Goal: Task Accomplishment & Management: Manage account settings

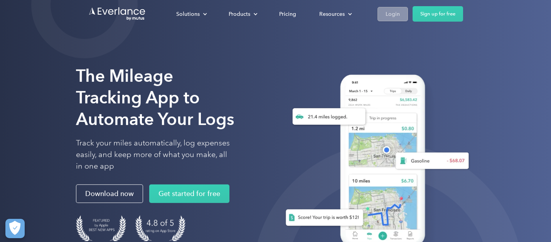
click at [394, 14] on div "Login" at bounding box center [393, 14] width 14 height 10
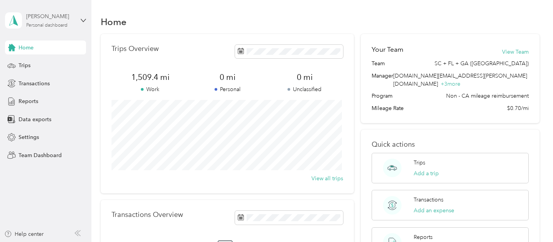
click at [42, 20] on div "[PERSON_NAME]" at bounding box center [50, 16] width 48 height 8
click at [61, 63] on div "Team dashboard" at bounding box center [131, 64] width 241 height 14
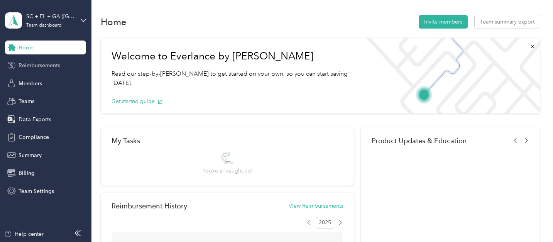
click at [39, 65] on span "Reimbursements" at bounding box center [40, 65] width 42 height 8
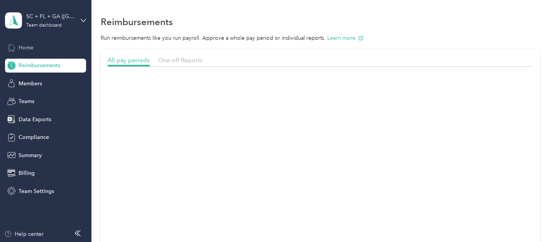
click at [39, 51] on div "Home" at bounding box center [45, 48] width 81 height 14
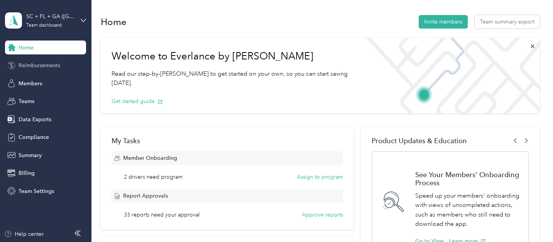
click at [38, 63] on span "Reimbursements" at bounding box center [40, 65] width 42 height 8
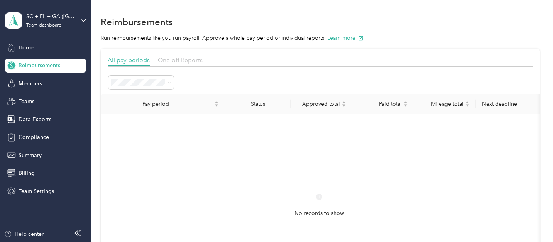
click at [178, 62] on span "One-off Reports" at bounding box center [180, 59] width 45 height 7
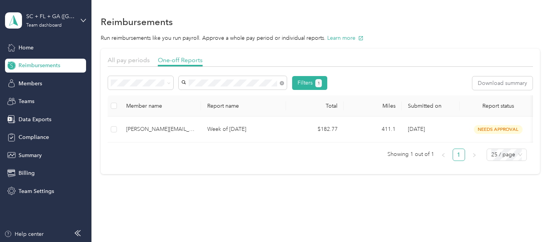
click at [237, 97] on span "[PERSON_NAME][EMAIL_ADDRESS][DOMAIN_NAME]" at bounding box center [228, 101] width 89 height 15
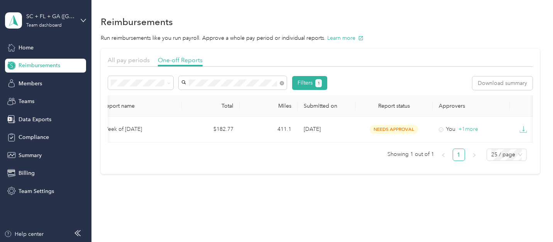
scroll to position [0, 119]
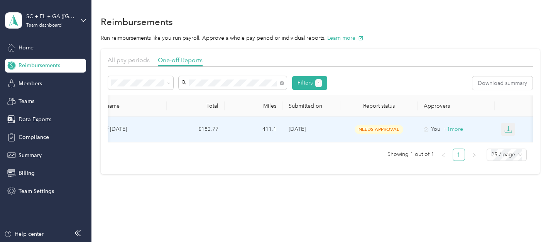
click at [511, 130] on icon "button" at bounding box center [508, 129] width 8 height 8
click at [512, 147] on div "PDF" at bounding box center [514, 143] width 16 height 8
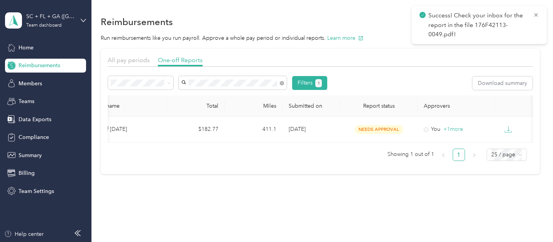
scroll to position [0, 0]
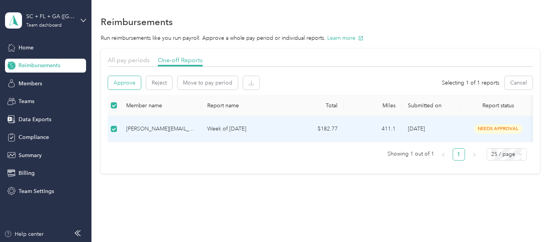
click at [120, 81] on button "Approve" at bounding box center [124, 83] width 33 height 14
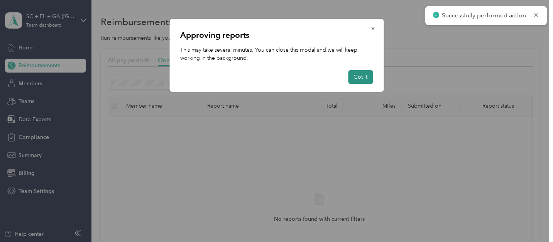
click at [352, 81] on button "Got it" at bounding box center [360, 77] width 25 height 14
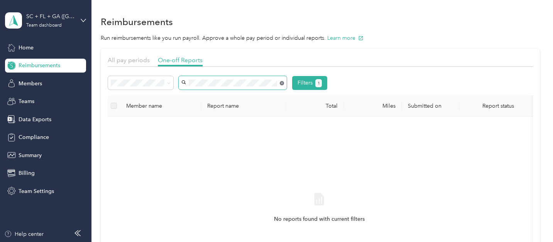
click at [282, 83] on icon at bounding box center [282, 83] width 2 height 2
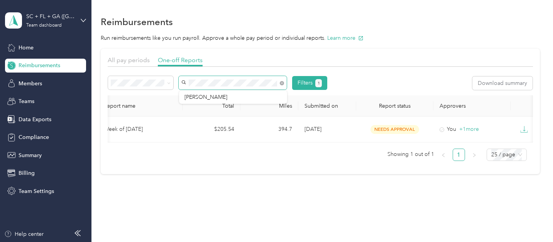
scroll to position [0, 122]
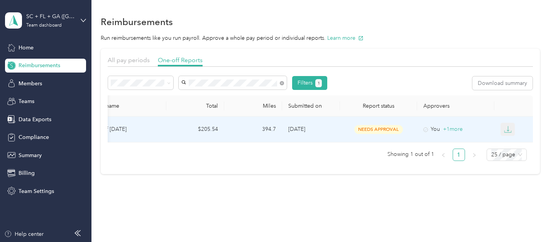
click at [508, 130] on icon "button" at bounding box center [508, 129] width 8 height 8
click at [508, 142] on div "PDF" at bounding box center [512, 143] width 16 height 8
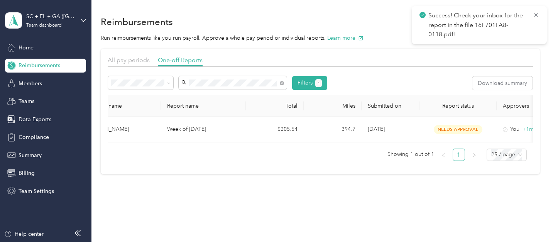
scroll to position [0, 0]
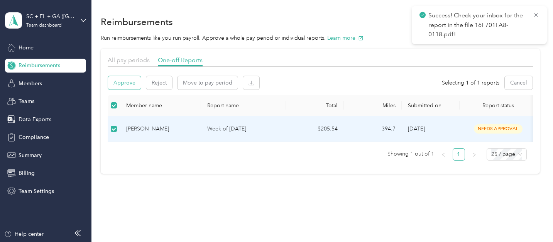
click at [124, 85] on button "Approve" at bounding box center [124, 83] width 33 height 14
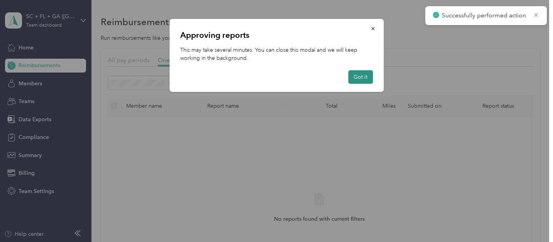
click at [365, 79] on button "Got it" at bounding box center [360, 77] width 25 height 14
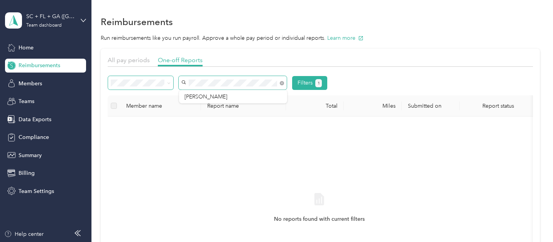
click at [168, 83] on div "Filters 1" at bounding box center [217, 83] width 219 height 14
drag, startPoint x: 198, startPoint y: 98, endPoint x: 168, endPoint y: 82, distance: 34.2
click at [168, 82] on div "Filters 1" at bounding box center [217, 83] width 219 height 14
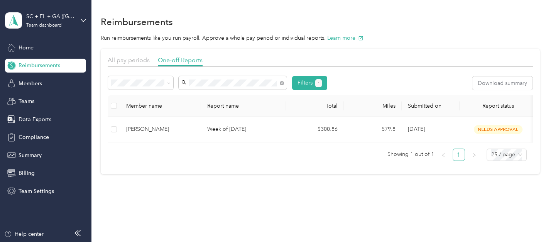
click at [201, 99] on span "[PERSON_NAME]" at bounding box center [205, 97] width 43 height 7
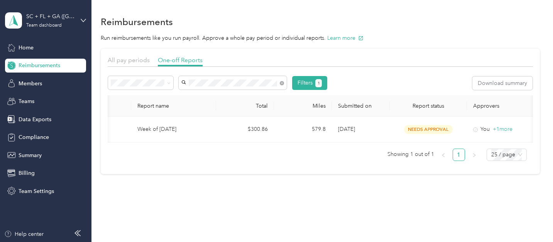
scroll to position [0, 122]
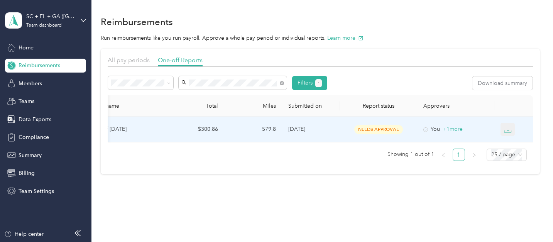
click at [511, 128] on button "button" at bounding box center [508, 129] width 15 height 13
click at [519, 144] on div "PDF" at bounding box center [512, 143] width 16 height 8
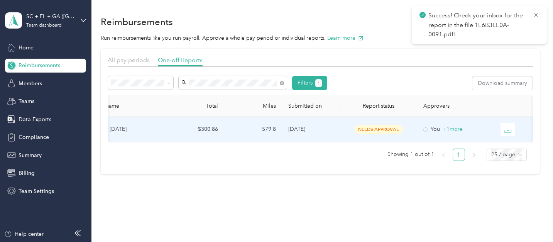
scroll to position [0, 0]
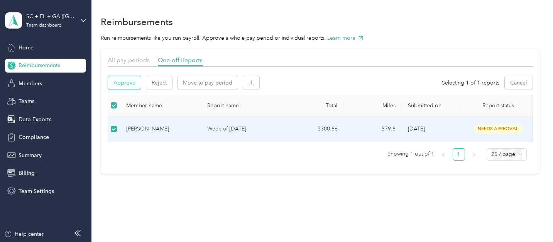
click at [125, 89] on button "Approve" at bounding box center [124, 83] width 33 height 14
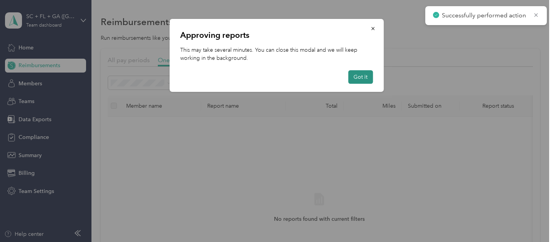
click at [365, 75] on button "Got it" at bounding box center [360, 77] width 25 height 14
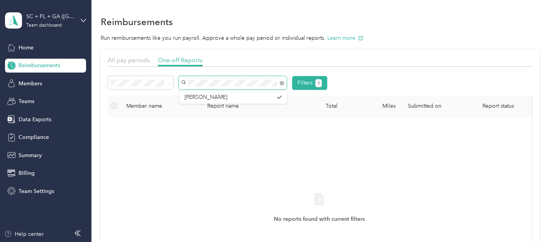
click at [180, 82] on span at bounding box center [233, 83] width 108 height 14
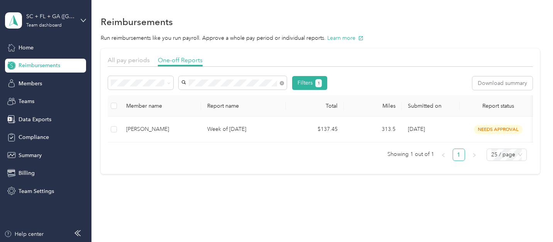
click at [240, 100] on div "[PERSON_NAME]" at bounding box center [232, 97] width 97 height 8
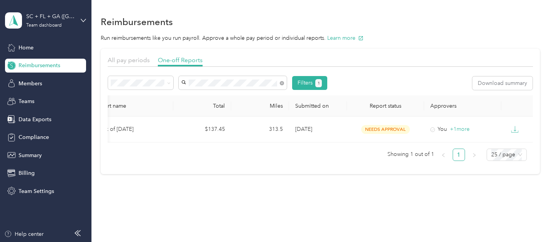
scroll to position [0, 122]
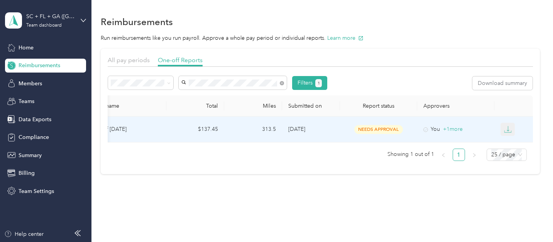
click at [508, 130] on icon "button" at bounding box center [508, 129] width 8 height 8
click at [507, 145] on div "PDF" at bounding box center [512, 143] width 16 height 8
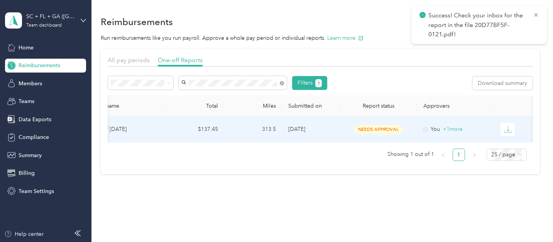
scroll to position [0, 0]
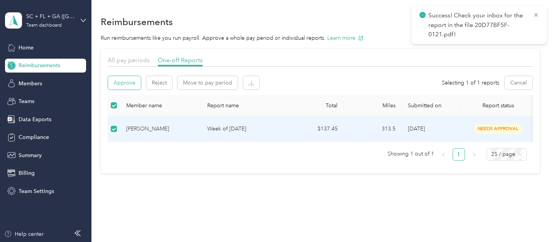
click at [118, 83] on button "Approve" at bounding box center [124, 83] width 33 height 14
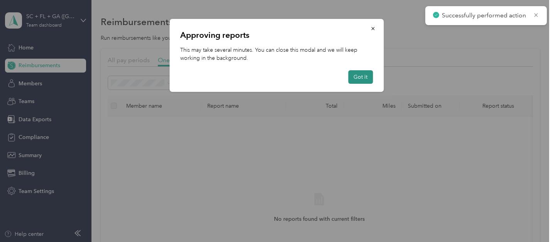
click at [365, 78] on button "Got it" at bounding box center [360, 77] width 25 height 14
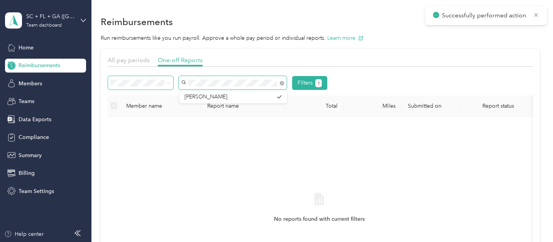
click at [164, 81] on div "Filters 1" at bounding box center [217, 83] width 219 height 14
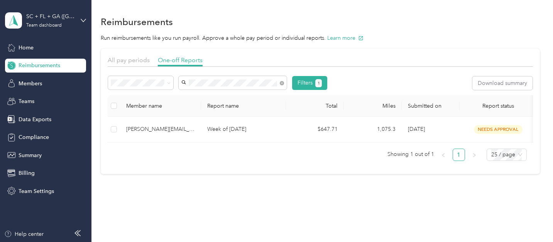
click at [200, 95] on span "[PERSON_NAME][EMAIL_ADDRESS][PERSON_NAME][DOMAIN_NAME]" at bounding box center [228, 101] width 89 height 15
click at [223, 114] on div "[PERSON_NAME][EMAIL_ADDRESS][PERSON_NAME][DOMAIN_NAME]" at bounding box center [232, 115] width 97 height 16
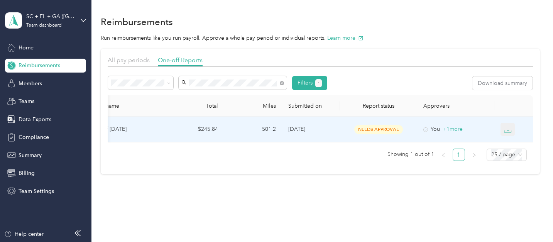
click at [511, 130] on button "button" at bounding box center [508, 129] width 15 height 13
click at [511, 145] on div "PDF" at bounding box center [512, 143] width 16 height 8
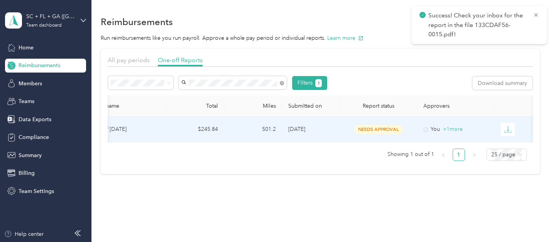
scroll to position [0, 0]
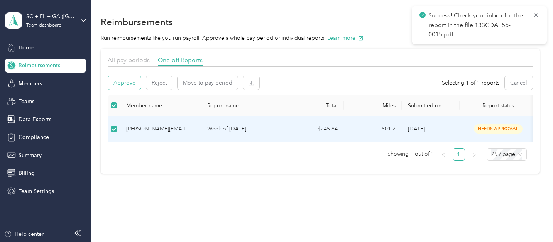
click at [124, 78] on button "Approve" at bounding box center [124, 83] width 33 height 14
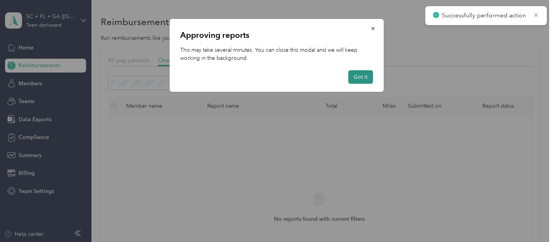
click at [358, 78] on button "Got it" at bounding box center [360, 77] width 25 height 14
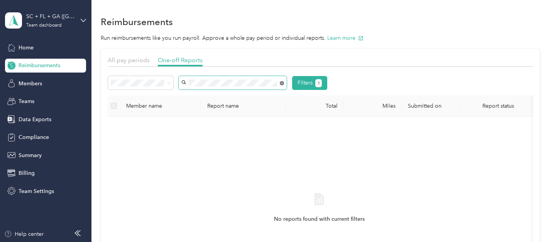
click at [283, 83] on icon at bounding box center [282, 83] width 4 height 4
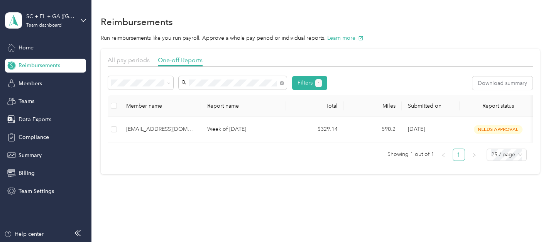
click at [254, 97] on span "[EMAIL_ADDRESS][DOMAIN_NAME]" at bounding box center [229, 97] width 91 height 7
click at [282, 83] on icon at bounding box center [282, 83] width 4 height 4
click at [241, 97] on div "[PERSON_NAME]" at bounding box center [232, 97] width 97 height 8
click at [284, 84] on icon at bounding box center [282, 83] width 4 height 4
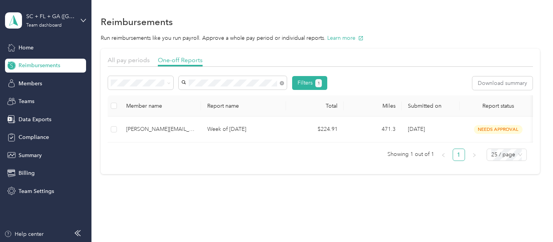
click at [328, 174] on section "All pay periods One-off Reports Filters 1 Download summary Member name Report n…" at bounding box center [320, 111] width 439 height 125
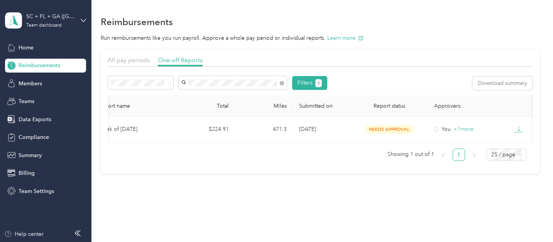
scroll to position [0, 122]
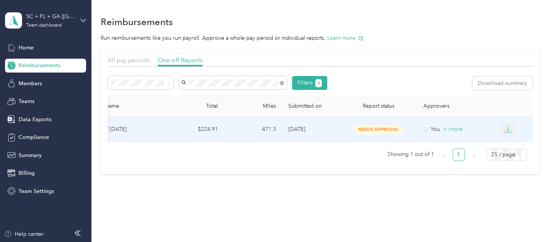
click at [510, 127] on button "button" at bounding box center [508, 129] width 15 height 13
click at [512, 142] on div "PDF" at bounding box center [512, 143] width 16 height 8
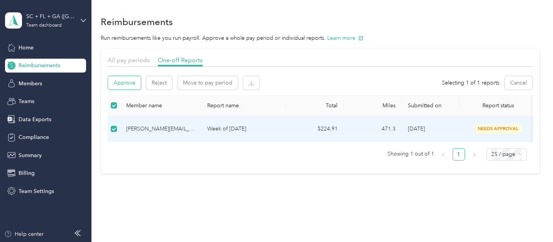
click at [128, 78] on button "Approve" at bounding box center [124, 83] width 33 height 14
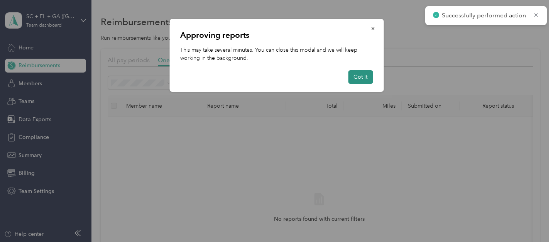
click at [362, 78] on button "Got it" at bounding box center [360, 77] width 25 height 14
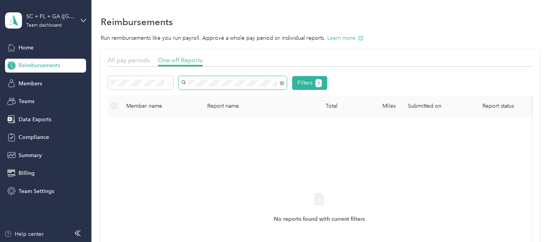
click at [156, 82] on div "Filters 1" at bounding box center [217, 83] width 219 height 14
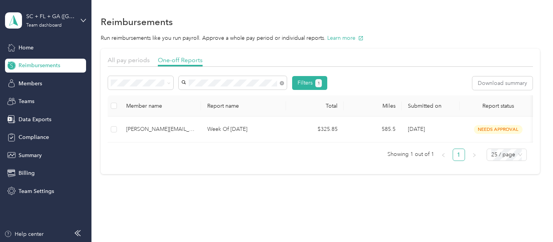
click at [208, 98] on span "[PERSON_NAME][EMAIL_ADDRESS][PERSON_NAME][DOMAIN_NAME]" at bounding box center [228, 101] width 89 height 15
click at [282, 83] on icon at bounding box center [282, 83] width 4 height 4
click at [259, 96] on span "[PERSON_NAME][EMAIL_ADDRESS][PERSON_NAME][DOMAIN_NAME]" at bounding box center [228, 101] width 89 height 15
click at [281, 83] on icon at bounding box center [282, 83] width 2 height 2
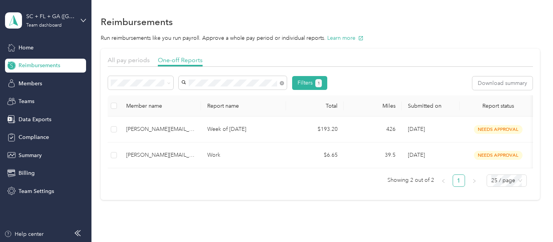
click at [255, 96] on span "[PERSON_NAME][EMAIL_ADDRESS][PERSON_NAME][DOMAIN_NAME]" at bounding box center [228, 101] width 89 height 15
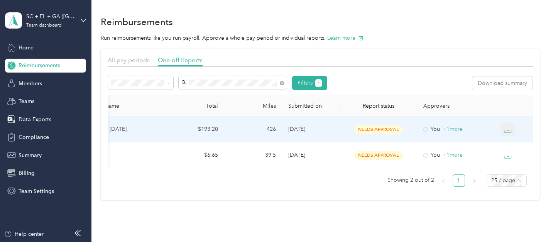
click at [506, 130] on icon "button" at bounding box center [508, 129] width 8 height 8
click at [511, 142] on div "PDF" at bounding box center [512, 143] width 16 height 8
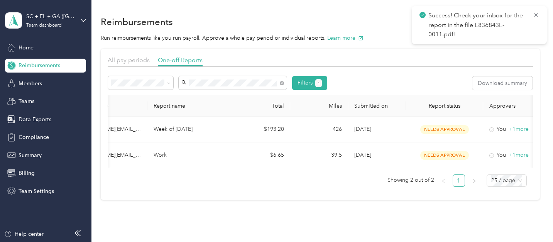
scroll to position [0, 0]
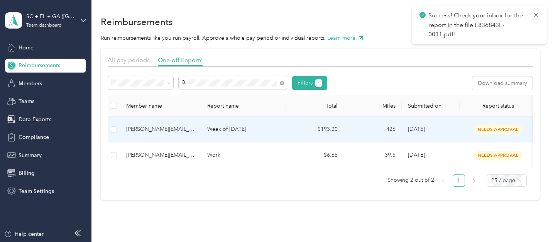
click at [117, 128] on td at bounding box center [114, 130] width 12 height 26
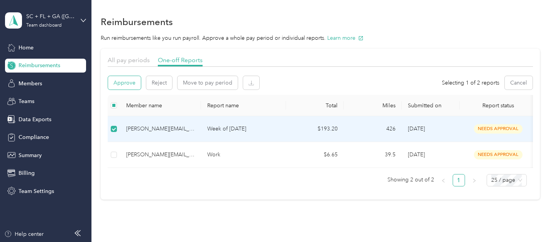
click at [120, 85] on button "Approve" at bounding box center [124, 83] width 33 height 14
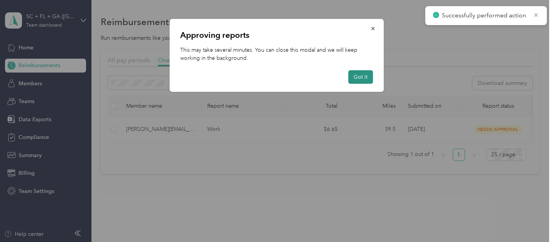
click at [366, 78] on button "Got it" at bounding box center [360, 77] width 25 height 14
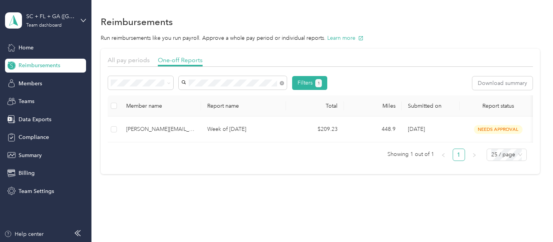
click at [242, 125] on li "[PERSON_NAME][EMAIL_ADDRESS][PERSON_NAME][DOMAIN_NAME]" at bounding box center [233, 136] width 108 height 22
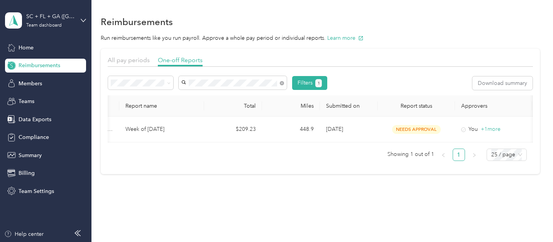
scroll to position [0, 122]
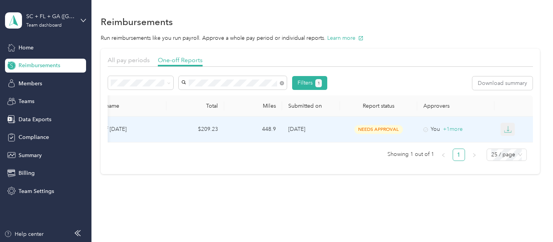
click at [510, 128] on button "button" at bounding box center [508, 129] width 15 height 13
click at [512, 143] on div "PDF" at bounding box center [512, 143] width 16 height 8
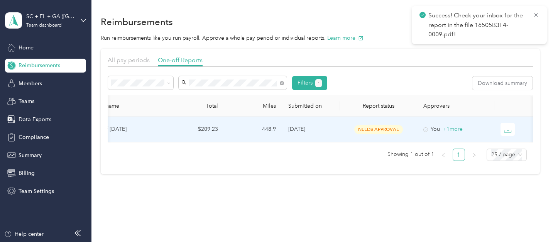
scroll to position [0, 0]
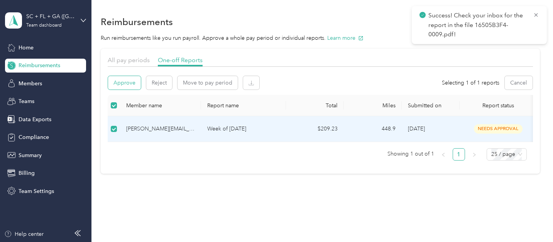
click at [121, 81] on button "Approve" at bounding box center [124, 83] width 33 height 14
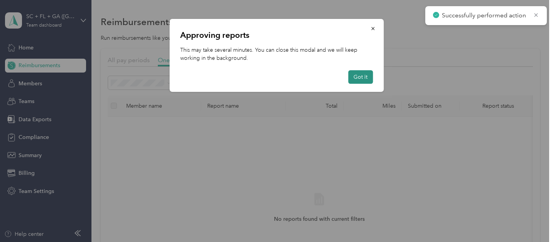
click at [360, 74] on button "Got it" at bounding box center [360, 77] width 25 height 14
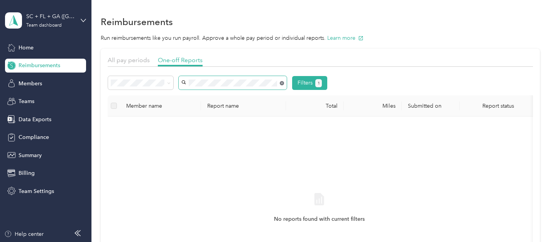
click at [283, 83] on icon at bounding box center [282, 83] width 4 height 4
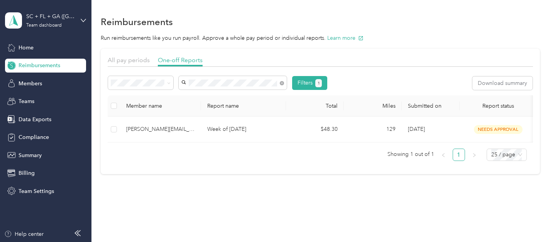
click at [257, 92] on li "[PERSON_NAME][EMAIL_ADDRESS][DOMAIN_NAME]" at bounding box center [233, 101] width 108 height 22
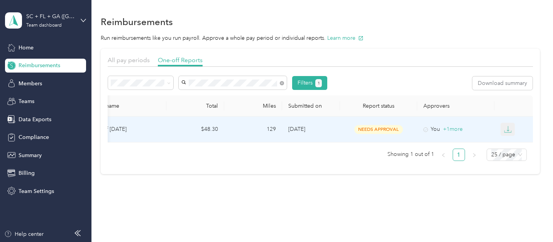
click at [504, 127] on icon "button" at bounding box center [508, 129] width 8 height 8
click at [512, 142] on div "PDF" at bounding box center [512, 143] width 16 height 8
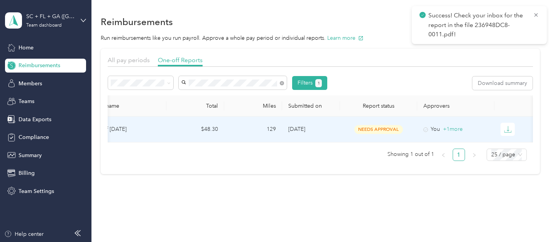
scroll to position [0, 0]
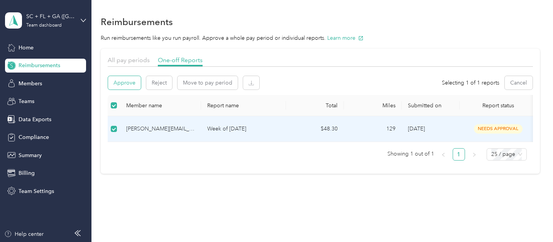
click at [121, 84] on button "Approve" at bounding box center [124, 83] width 33 height 14
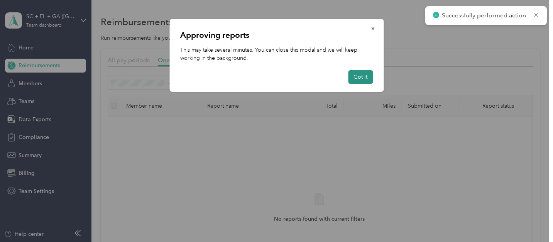
click at [357, 76] on button "Got it" at bounding box center [360, 77] width 25 height 14
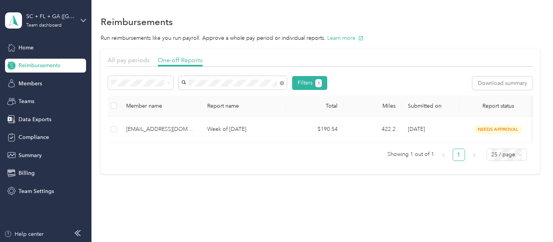
click at [257, 98] on div "[EMAIL_ADDRESS][DOMAIN_NAME]" at bounding box center [232, 97] width 97 height 8
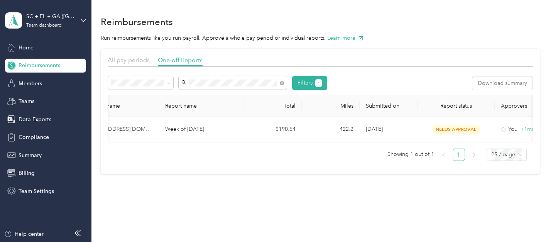
scroll to position [0, 122]
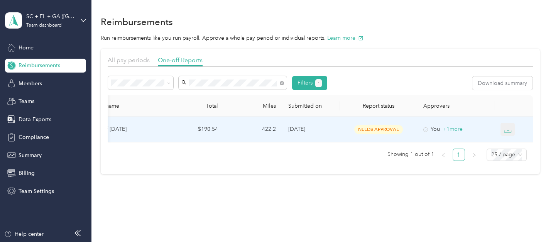
click at [504, 127] on icon "button" at bounding box center [508, 129] width 8 height 8
click at [506, 146] on div "PDF" at bounding box center [512, 143] width 16 height 8
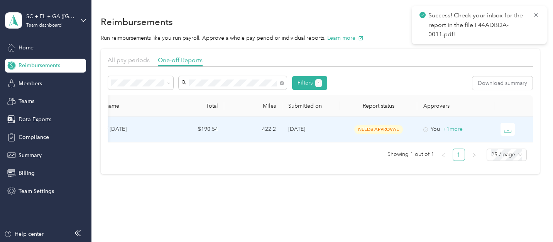
scroll to position [0, 0]
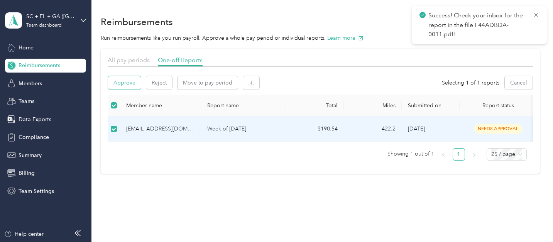
click at [130, 89] on button "Approve" at bounding box center [124, 83] width 33 height 14
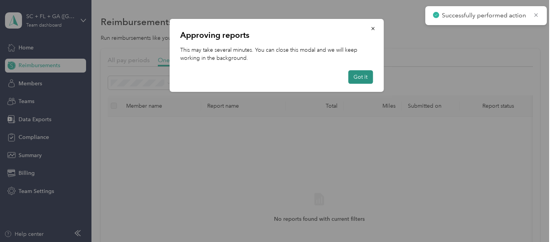
click at [362, 78] on button "Got it" at bounding box center [360, 77] width 25 height 14
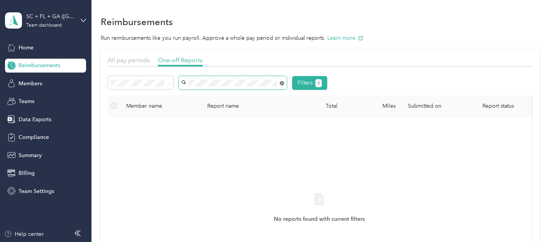
click at [281, 84] on icon at bounding box center [282, 83] width 4 height 4
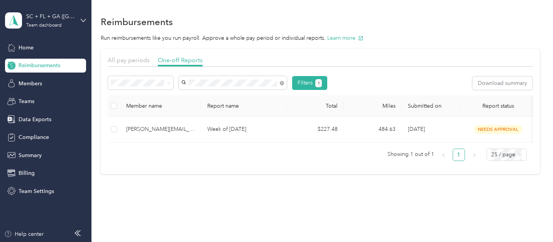
click at [269, 115] on div "[PERSON_NAME][EMAIL_ADDRESS][PERSON_NAME][DOMAIN_NAME]" at bounding box center [232, 123] width 97 height 16
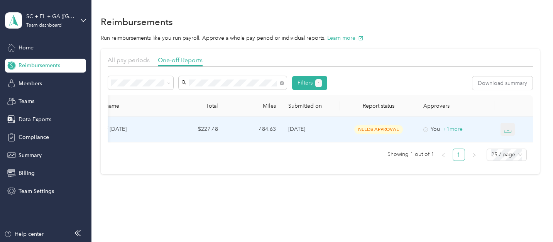
click at [509, 127] on button "button" at bounding box center [508, 129] width 15 height 13
click at [509, 143] on div "PDF" at bounding box center [512, 144] width 16 height 8
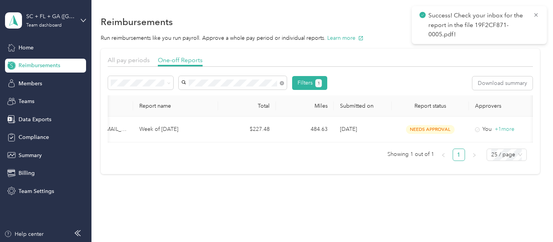
scroll to position [0, 0]
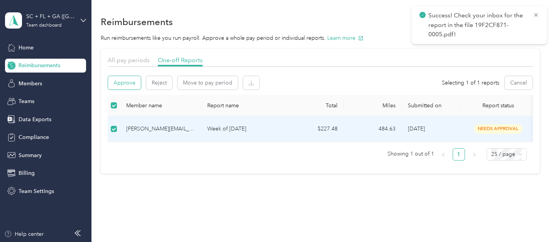
click at [124, 85] on button "Approve" at bounding box center [124, 83] width 33 height 14
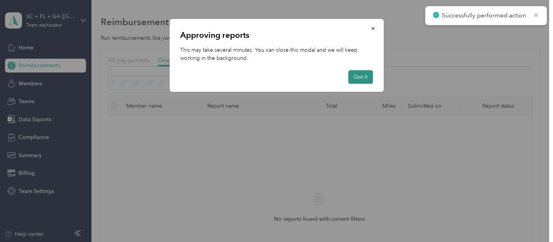
click at [370, 79] on button "Got it" at bounding box center [360, 77] width 25 height 14
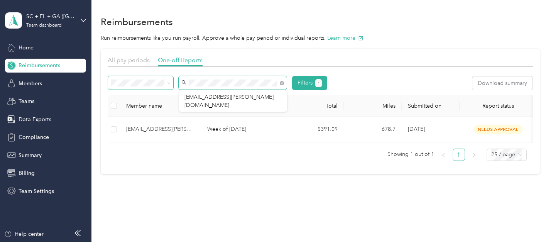
click at [157, 82] on div "Filters 1" at bounding box center [217, 83] width 219 height 14
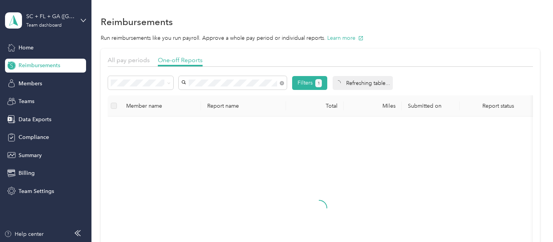
click at [195, 113] on div "[PERSON_NAME][EMAIL_ADDRESS][DOMAIN_NAME]" at bounding box center [232, 115] width 97 height 16
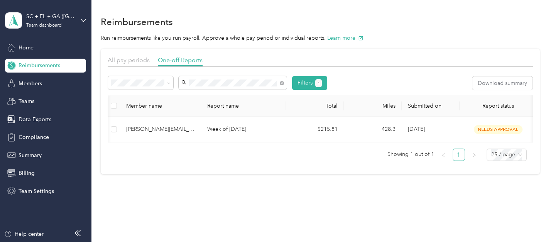
scroll to position [0, 122]
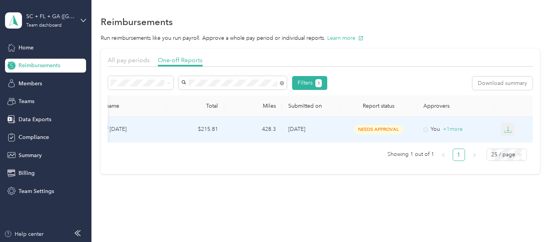
click at [508, 127] on icon "button" at bounding box center [508, 129] width 8 height 8
click at [512, 145] on div "PDF" at bounding box center [512, 143] width 16 height 8
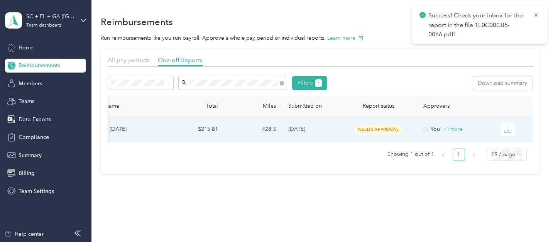
scroll to position [0, 0]
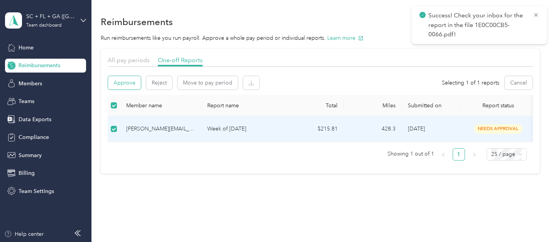
click at [118, 80] on button "Approve" at bounding box center [124, 83] width 33 height 14
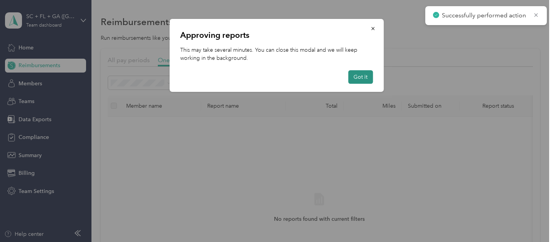
click at [356, 76] on button "Got it" at bounding box center [360, 77] width 25 height 14
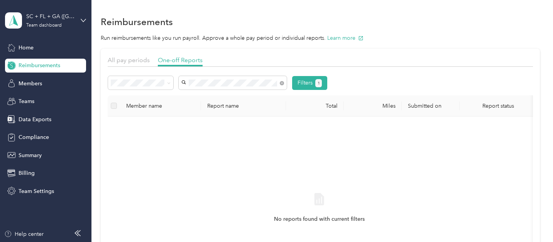
click at [261, 96] on span "[PERSON_NAME][EMAIL_ADDRESS][PERSON_NAME][DOMAIN_NAME]" at bounding box center [228, 101] width 89 height 15
click at [281, 84] on icon at bounding box center [282, 83] width 4 height 4
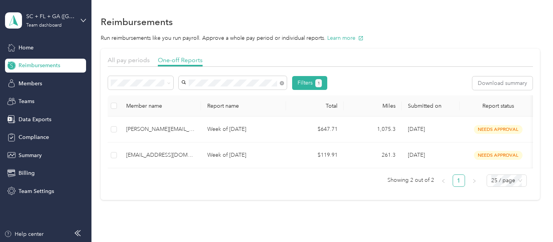
click at [247, 129] on span "[EMAIL_ADDRESS][DOMAIN_NAME]" at bounding box center [229, 132] width 91 height 7
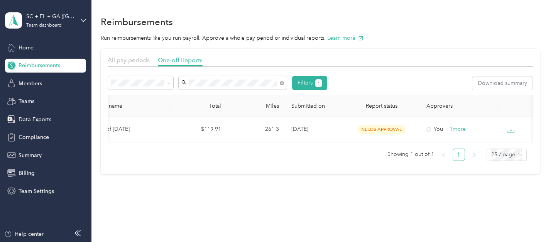
scroll to position [0, 122]
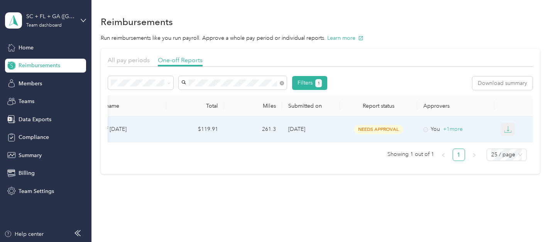
click at [508, 127] on icon "button" at bounding box center [508, 129] width 8 height 8
click at [512, 143] on div "PDF" at bounding box center [512, 143] width 16 height 8
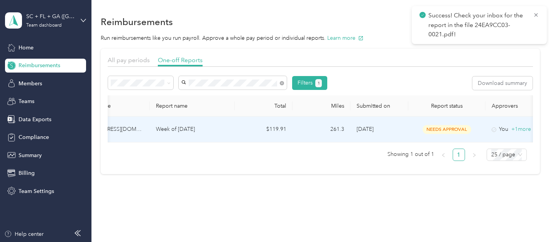
scroll to position [0, 0]
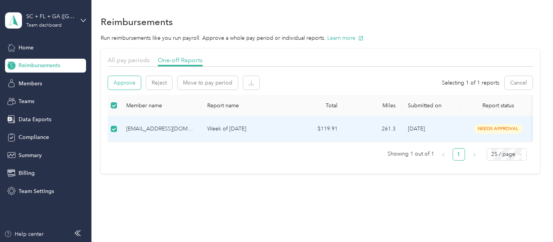
click at [115, 83] on button "Approve" at bounding box center [124, 83] width 33 height 14
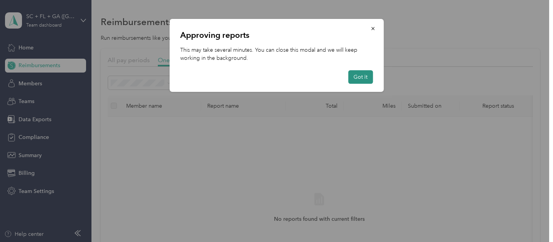
click at [366, 78] on button "Got it" at bounding box center [360, 77] width 25 height 14
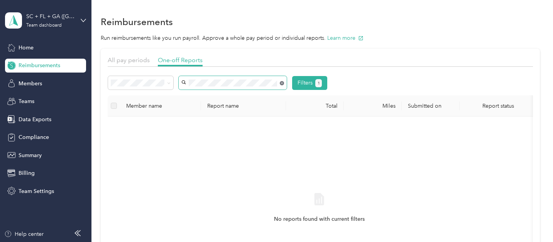
click at [281, 84] on icon at bounding box center [282, 83] width 4 height 4
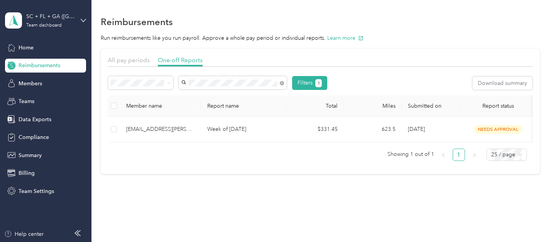
click at [262, 92] on li "[EMAIL_ADDRESS][PERSON_NAME][DOMAIN_NAME]" at bounding box center [233, 101] width 108 height 22
click at [281, 83] on icon at bounding box center [282, 83] width 4 height 4
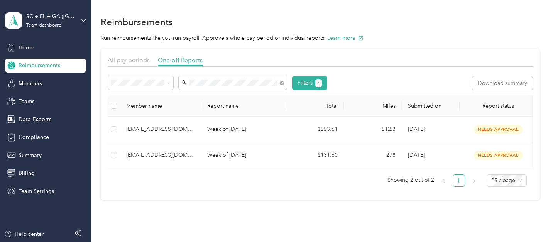
click at [232, 96] on span "[EMAIL_ADDRESS][DOMAIN_NAME]" at bounding box center [229, 95] width 91 height 7
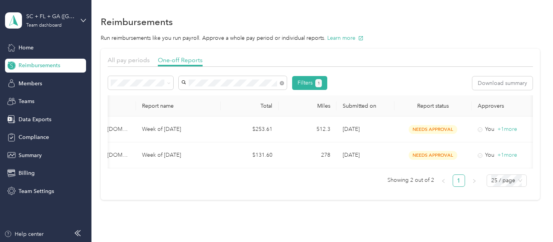
scroll to position [0, 122]
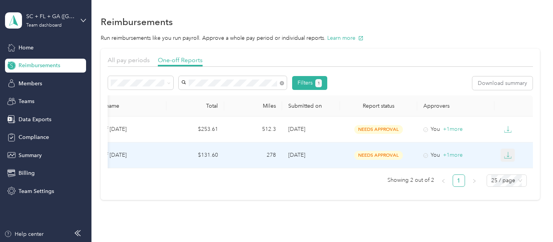
click at [508, 155] on icon "button" at bounding box center [508, 155] width 8 height 8
click at [511, 166] on div "PDF" at bounding box center [512, 169] width 16 height 8
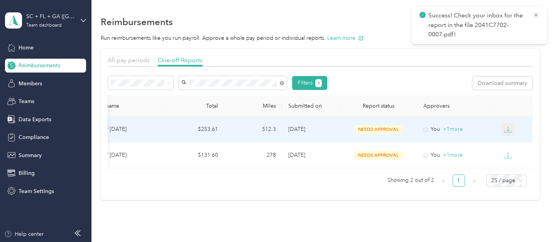
click at [508, 134] on button "button" at bounding box center [508, 129] width 15 height 13
click at [511, 141] on div "PDF" at bounding box center [512, 143] width 16 height 8
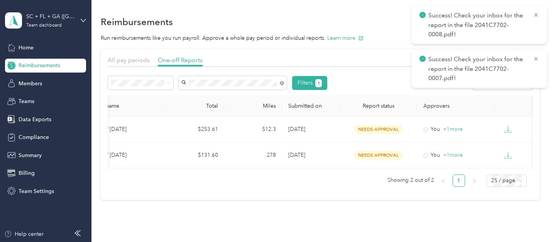
scroll to position [0, 0]
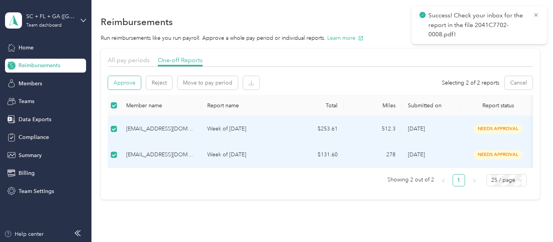
click at [118, 80] on button "Approve" at bounding box center [124, 83] width 33 height 14
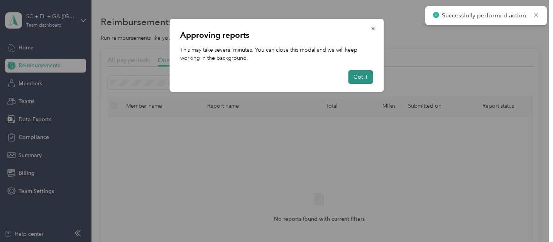
click at [365, 78] on button "Got it" at bounding box center [360, 77] width 25 height 14
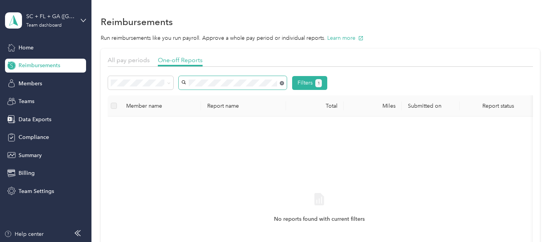
click at [284, 83] on icon at bounding box center [282, 83] width 4 height 4
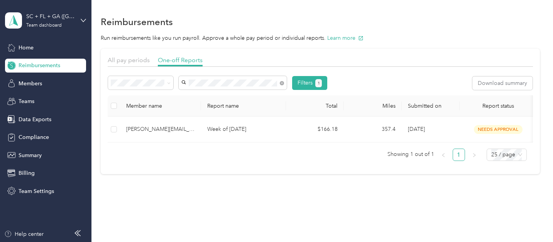
click at [258, 120] on div "[PERSON_NAME][EMAIL_ADDRESS][PERSON_NAME][DOMAIN_NAME]" at bounding box center [232, 128] width 97 height 16
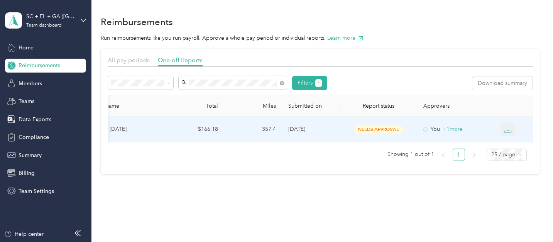
click at [506, 130] on icon "button" at bounding box center [508, 129] width 8 height 8
click at [508, 142] on div "PDF" at bounding box center [512, 143] width 16 height 8
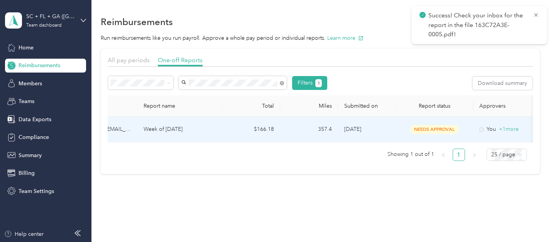
scroll to position [0, 0]
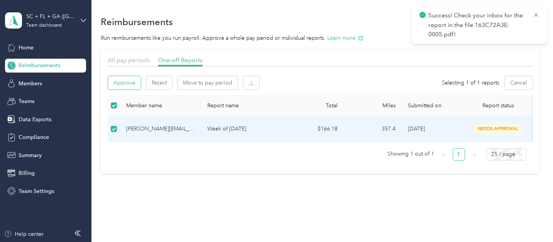
click at [118, 89] on button "Approve" at bounding box center [124, 83] width 33 height 14
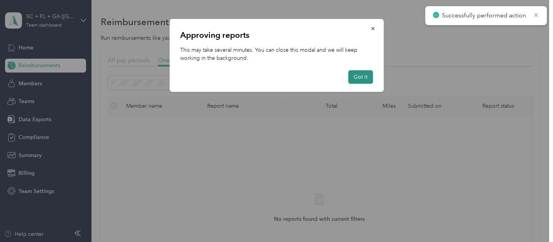
click at [364, 76] on button "Got it" at bounding box center [360, 77] width 25 height 14
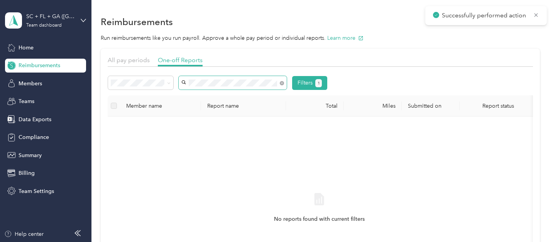
click at [284, 83] on span at bounding box center [233, 83] width 108 height 14
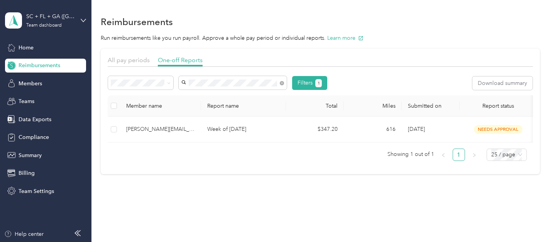
click at [259, 129] on span "[PERSON_NAME][EMAIL_ADDRESS][PERSON_NAME][DOMAIN_NAME]" at bounding box center [228, 136] width 89 height 15
click at [286, 83] on span at bounding box center [233, 83] width 108 height 14
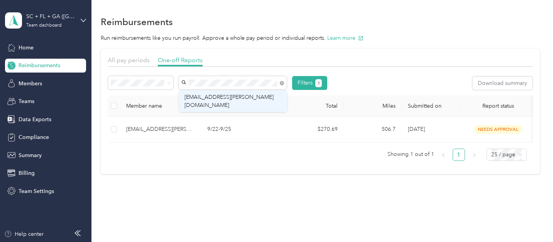
click at [260, 96] on span "[EMAIL_ADDRESS][PERSON_NAME][DOMAIN_NAME]" at bounding box center [228, 101] width 89 height 15
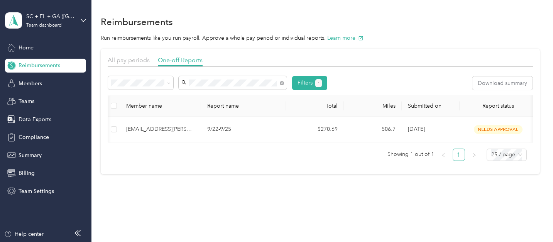
scroll to position [0, 122]
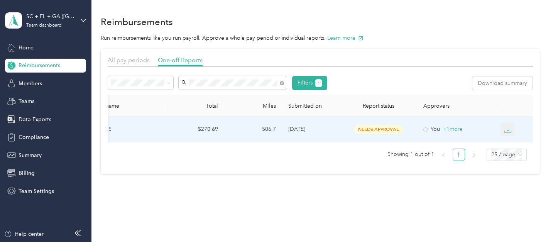
click at [506, 130] on icon "button" at bounding box center [508, 129] width 8 height 8
click at [508, 144] on div "PDF" at bounding box center [512, 143] width 16 height 8
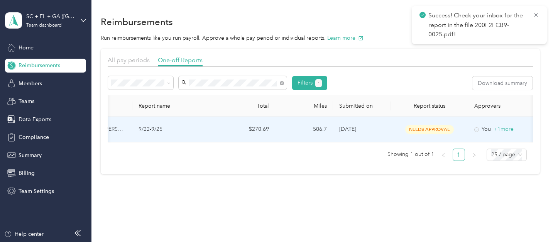
scroll to position [0, 0]
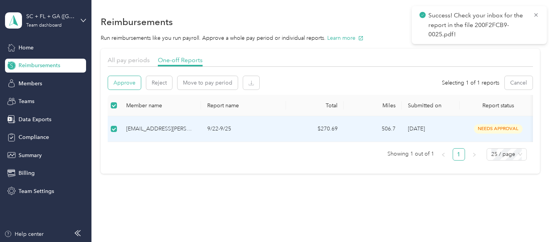
click at [120, 86] on button "Approve" at bounding box center [124, 83] width 33 height 14
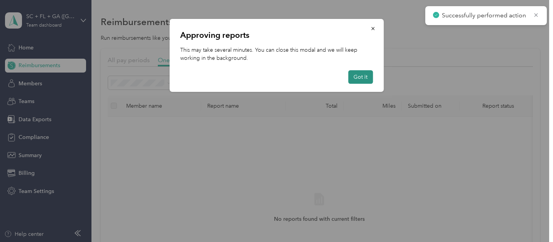
click at [367, 77] on button "Got it" at bounding box center [360, 77] width 25 height 14
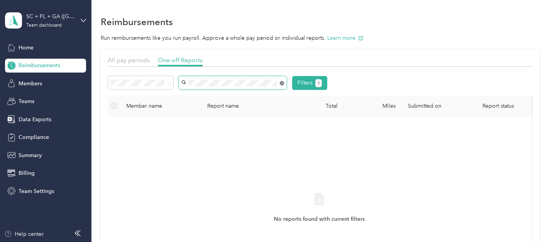
click at [281, 84] on icon at bounding box center [282, 83] width 4 height 4
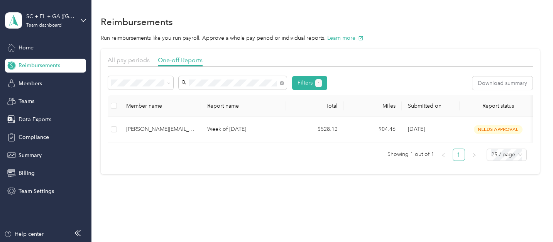
click at [265, 93] on div "[PERSON_NAME][EMAIL_ADDRESS][PERSON_NAME][DOMAIN_NAME]" at bounding box center [232, 101] width 97 height 16
click at [281, 83] on icon at bounding box center [282, 83] width 4 height 4
click at [268, 101] on li "[PERSON_NAME][EMAIL_ADDRESS][PERSON_NAME][DOMAIN_NAME]" at bounding box center [233, 101] width 108 height 22
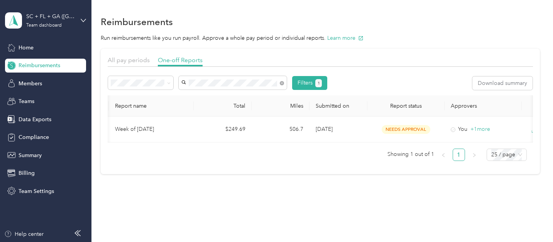
scroll to position [0, 122]
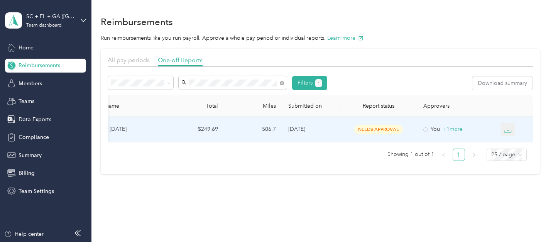
click at [504, 130] on icon "button" at bounding box center [508, 129] width 8 height 8
click at [511, 143] on div "PDF" at bounding box center [512, 143] width 16 height 8
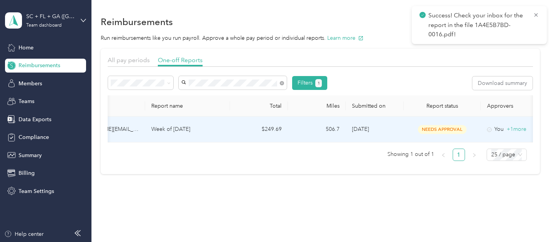
scroll to position [0, 0]
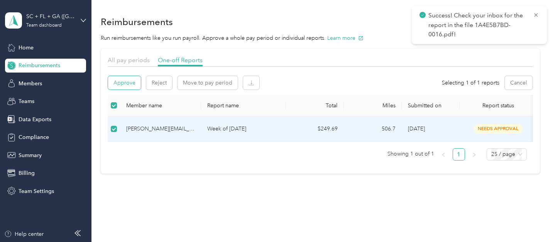
click at [115, 85] on button "Approve" at bounding box center [124, 83] width 33 height 14
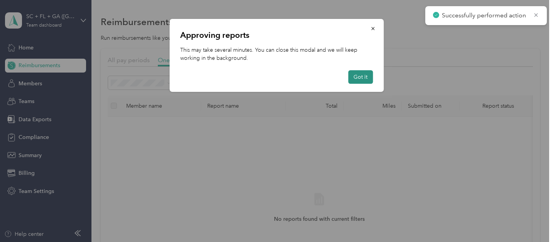
click at [358, 79] on button "Got it" at bounding box center [360, 77] width 25 height 14
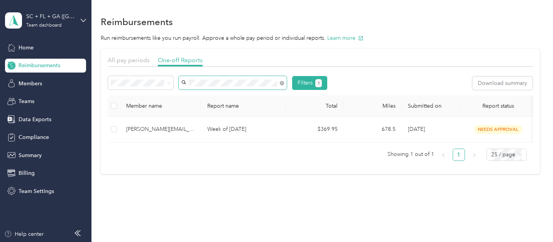
click at [273, 93] on div "[PERSON_NAME][EMAIL_ADDRESS][PERSON_NAME][DOMAIN_NAME]" at bounding box center [232, 101] width 97 height 16
click at [280, 84] on span at bounding box center [282, 82] width 4 height 7
click at [281, 83] on icon at bounding box center [282, 83] width 4 height 4
click at [232, 121] on span "[PERSON_NAME][EMAIL_ADDRESS][PERSON_NAME][DOMAIN_NAME]" at bounding box center [228, 128] width 89 height 15
